Goal: Task Accomplishment & Management: Use online tool/utility

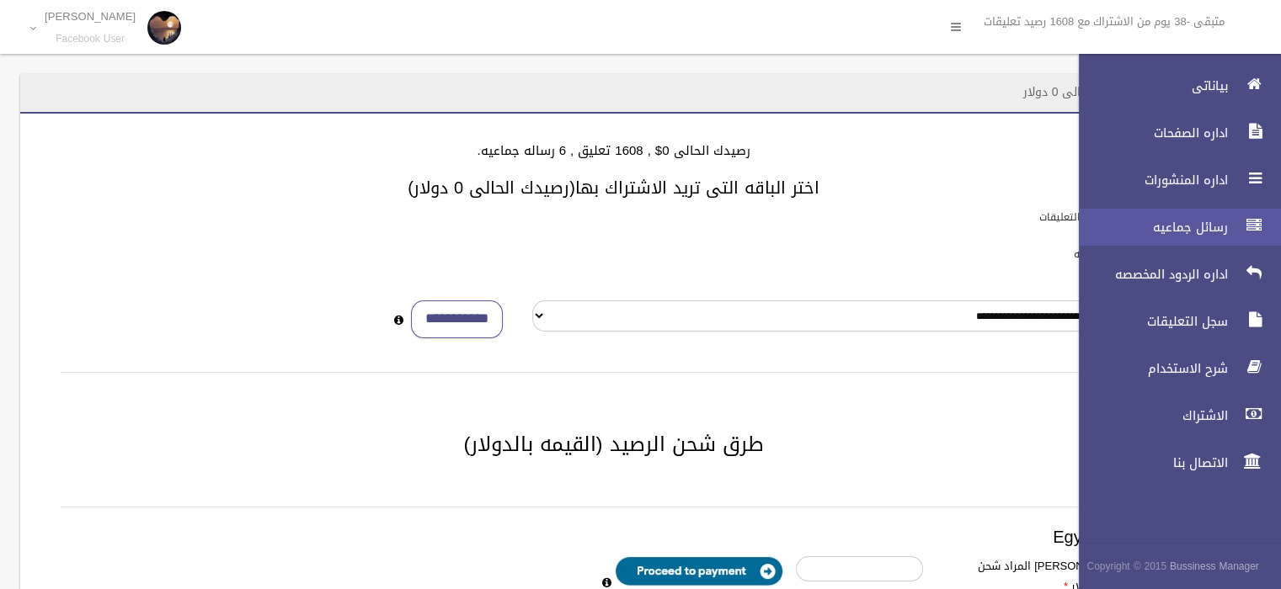
click at [1188, 236] on link "رسائل جماعيه" at bounding box center [1172, 227] width 216 height 37
